Goal: Task Accomplishment & Management: Use online tool/utility

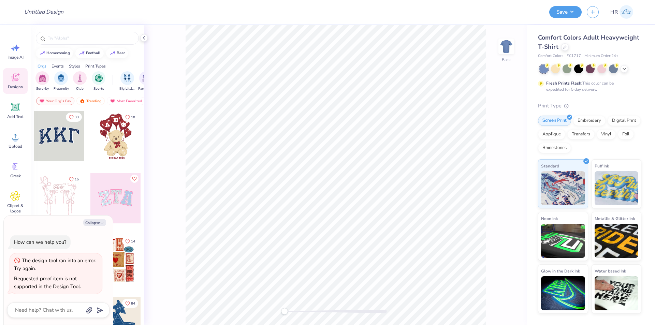
click at [560, 48] on div "Comfort Colors Adult Heavyweight T-Shirt" at bounding box center [589, 42] width 103 height 18
click at [563, 49] on div at bounding box center [565, 47] width 8 height 8
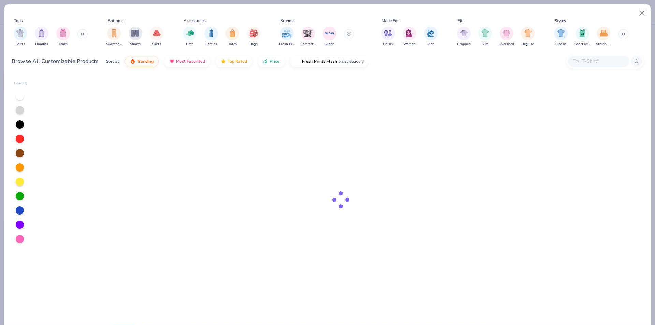
type textarea "x"
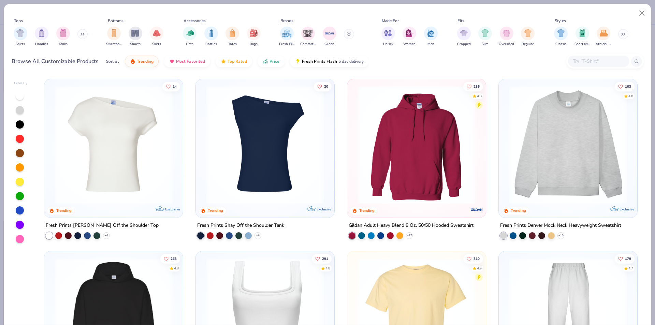
click at [586, 56] on div at bounding box center [598, 61] width 61 height 11
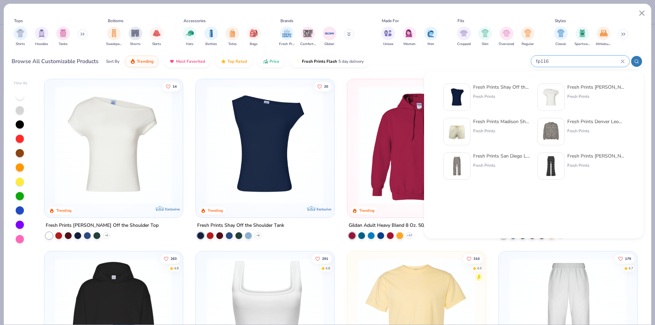
type input "fp116"
click at [494, 87] on div "Fresh Prints Shay Off the Shoulder Tank" at bounding box center [501, 87] width 57 height 7
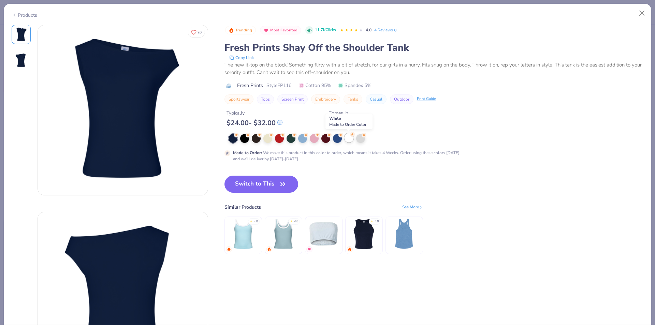
click at [348, 137] on div at bounding box center [349, 137] width 9 height 9
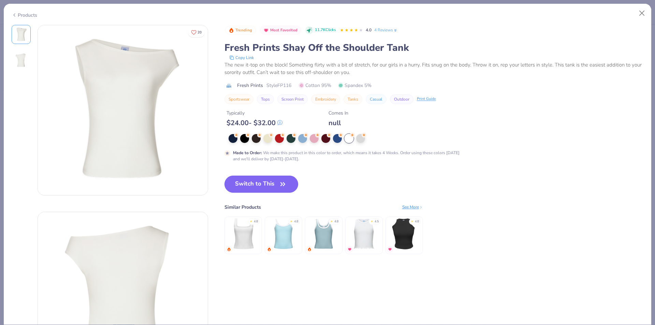
click at [275, 183] on button "Switch to This" at bounding box center [262, 184] width 74 height 17
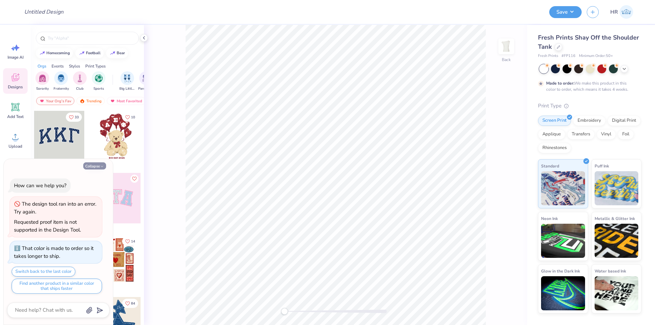
click at [91, 169] on button "Collapse" at bounding box center [94, 165] width 23 height 7
type textarea "x"
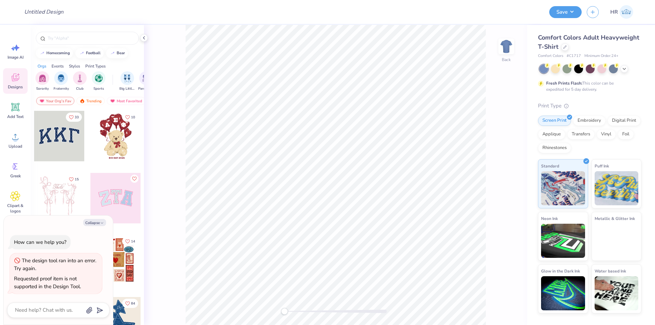
type textarea "x"
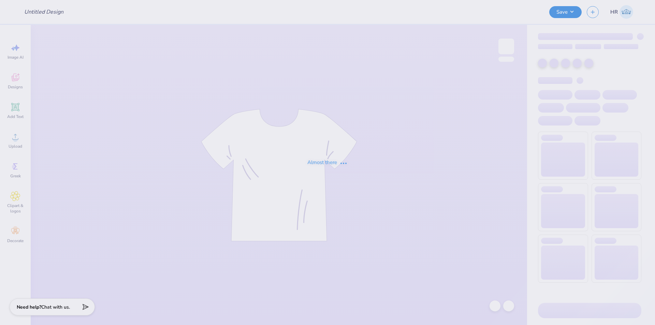
type input "Kali Coppess : Hope College"
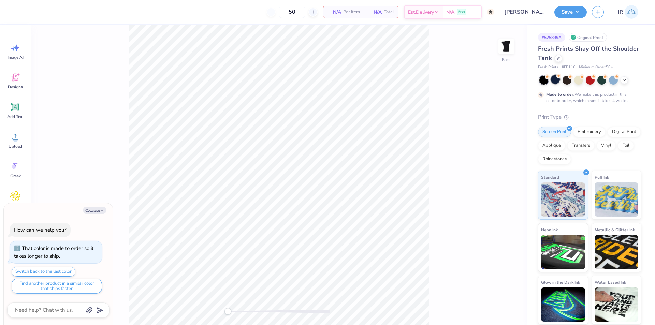
click at [556, 84] on div at bounding box center [555, 79] width 9 height 9
type textarea "x"
